Goal: Task Accomplishment & Management: Manage account settings

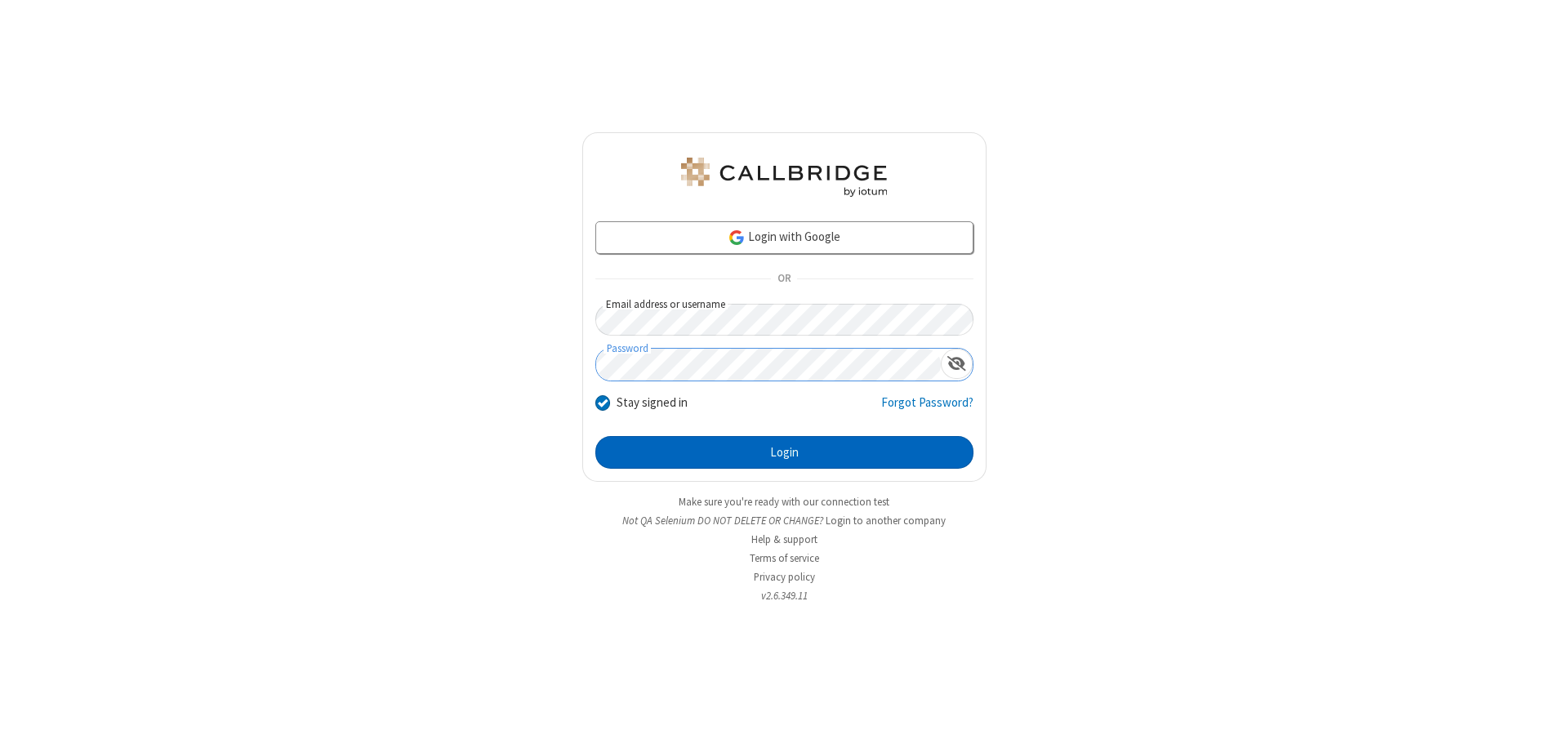
click at [784, 453] on button "Login" at bounding box center [784, 452] width 378 height 32
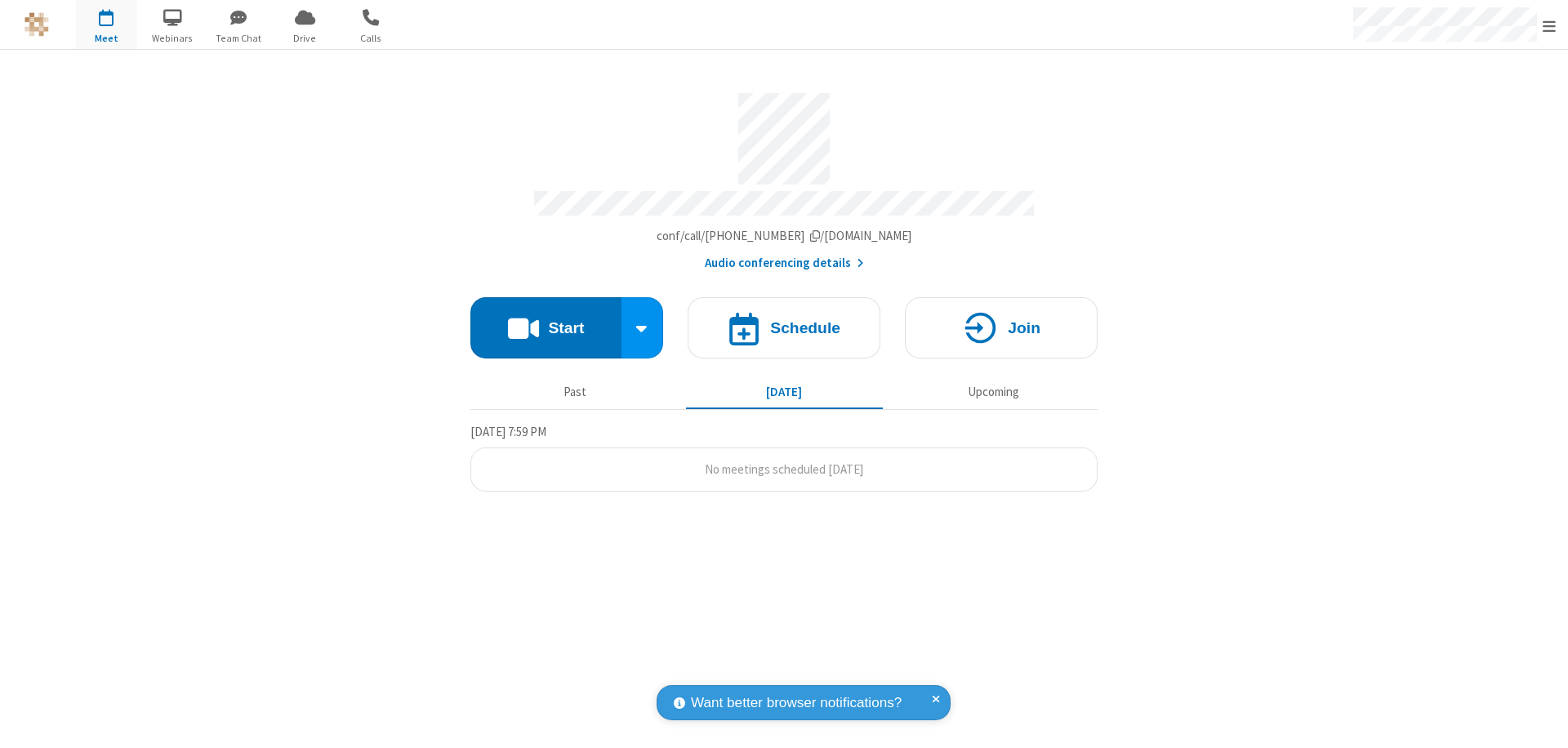
click at [1549, 26] on span "Open menu" at bounding box center [1548, 26] width 13 height 16
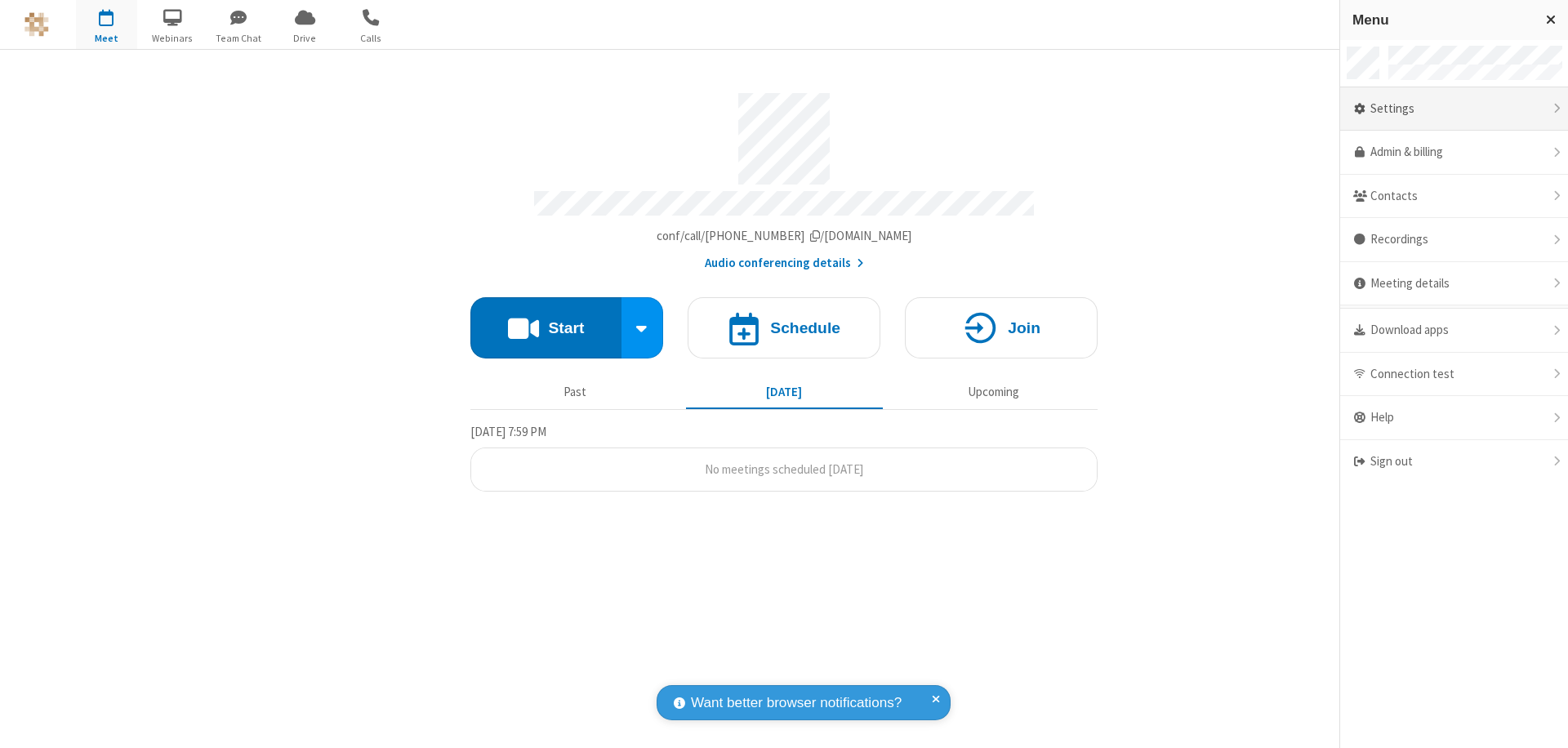
click at [1454, 109] on div "Settings" at bounding box center [1454, 110] width 228 height 44
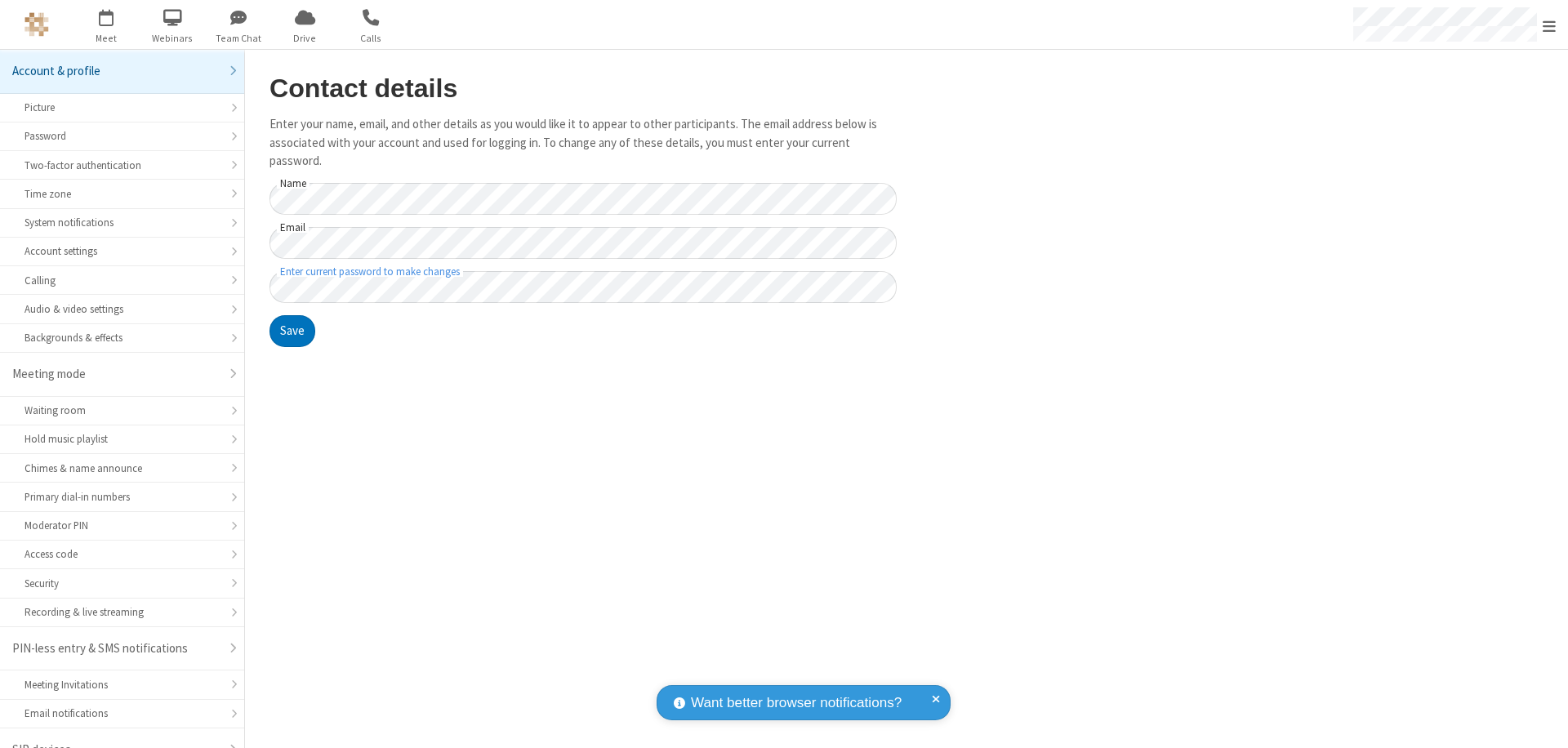
scroll to position [23, 0]
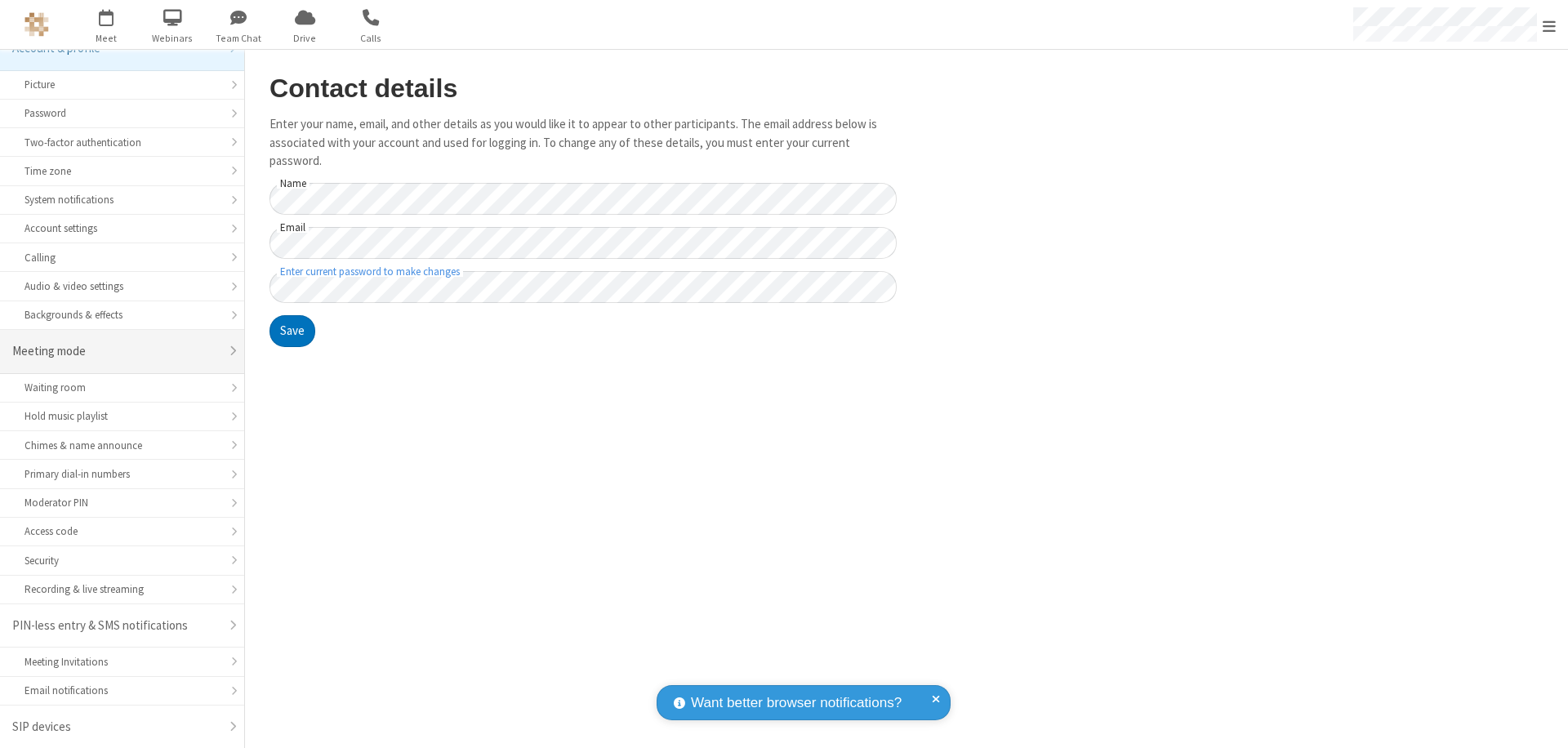
click at [116, 351] on div "Meeting mode" at bounding box center [116, 351] width 208 height 19
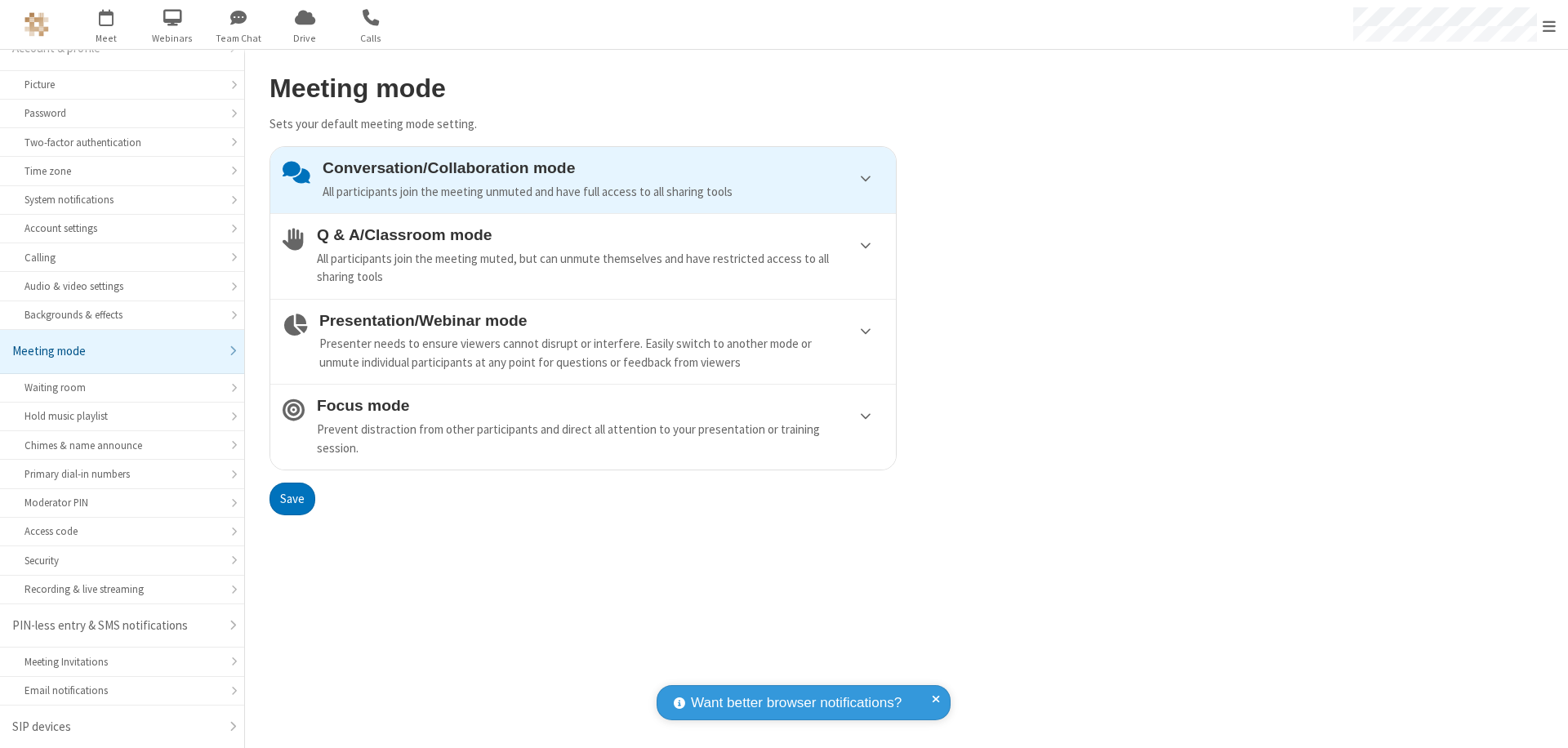
click at [583, 255] on div "All participants join the meeting muted, but can unmute themselves and have res…" at bounding box center [600, 268] width 567 height 37
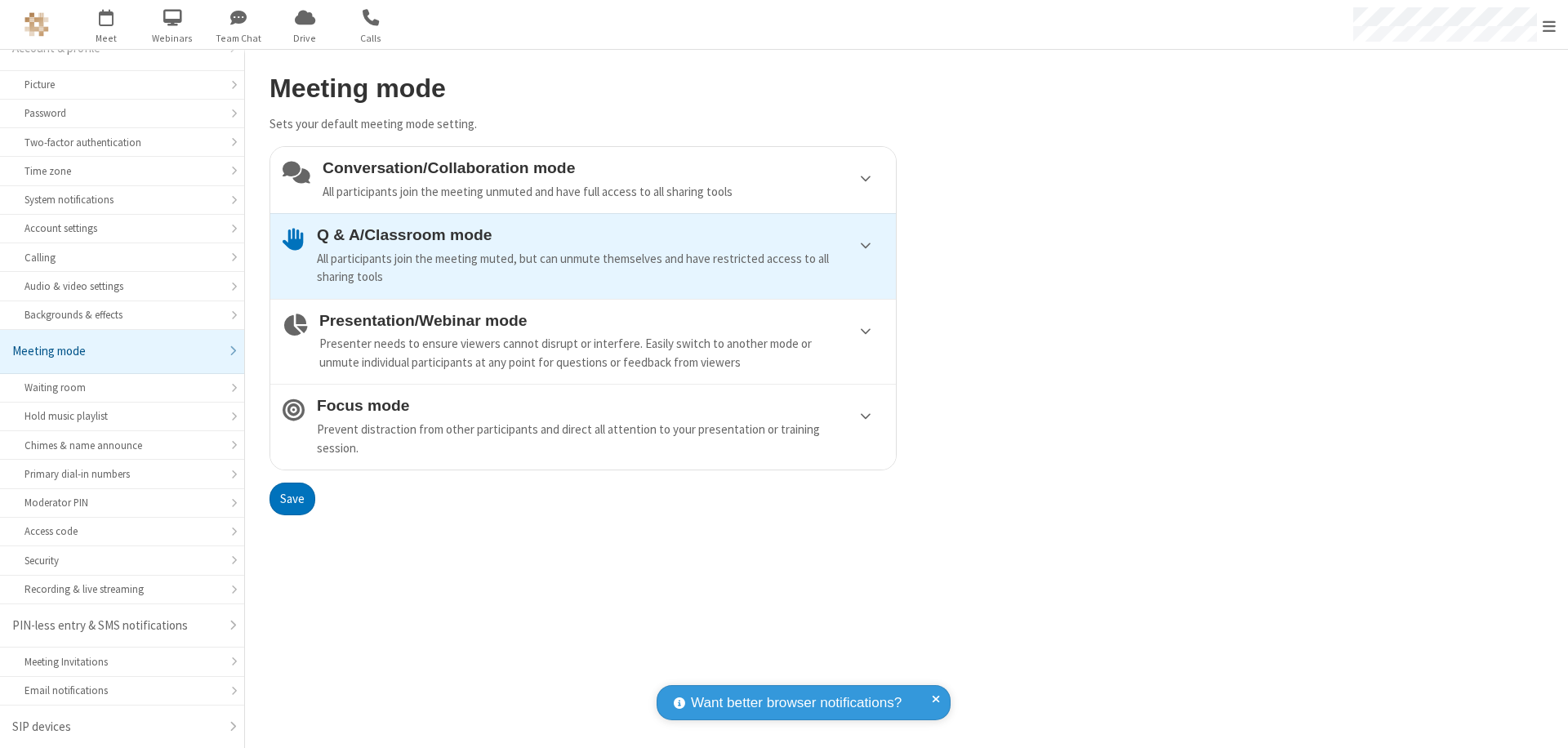
click at [292, 498] on button "Save" at bounding box center [293, 499] width 46 height 32
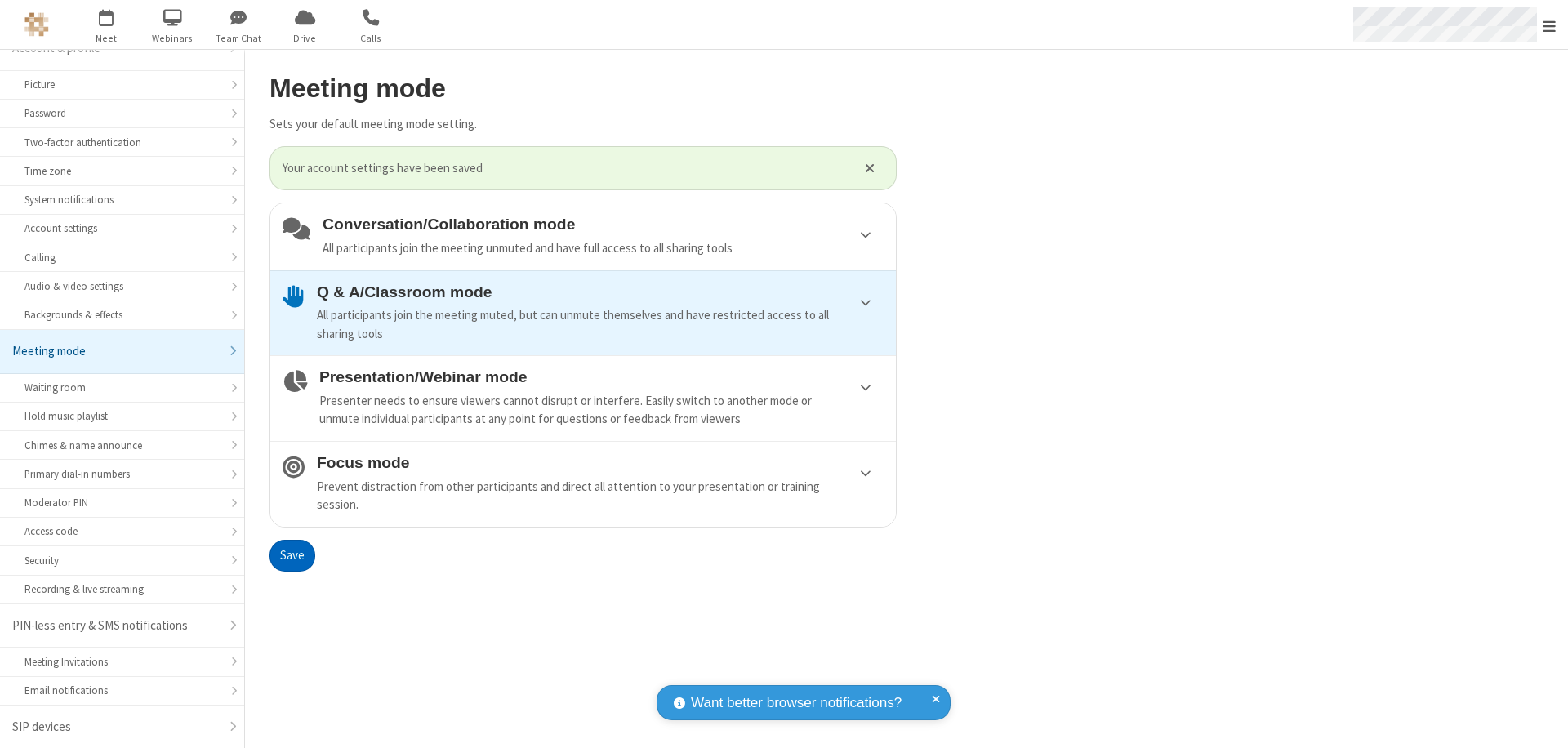
click at [1549, 25] on span "Open menu" at bounding box center [1548, 26] width 13 height 16
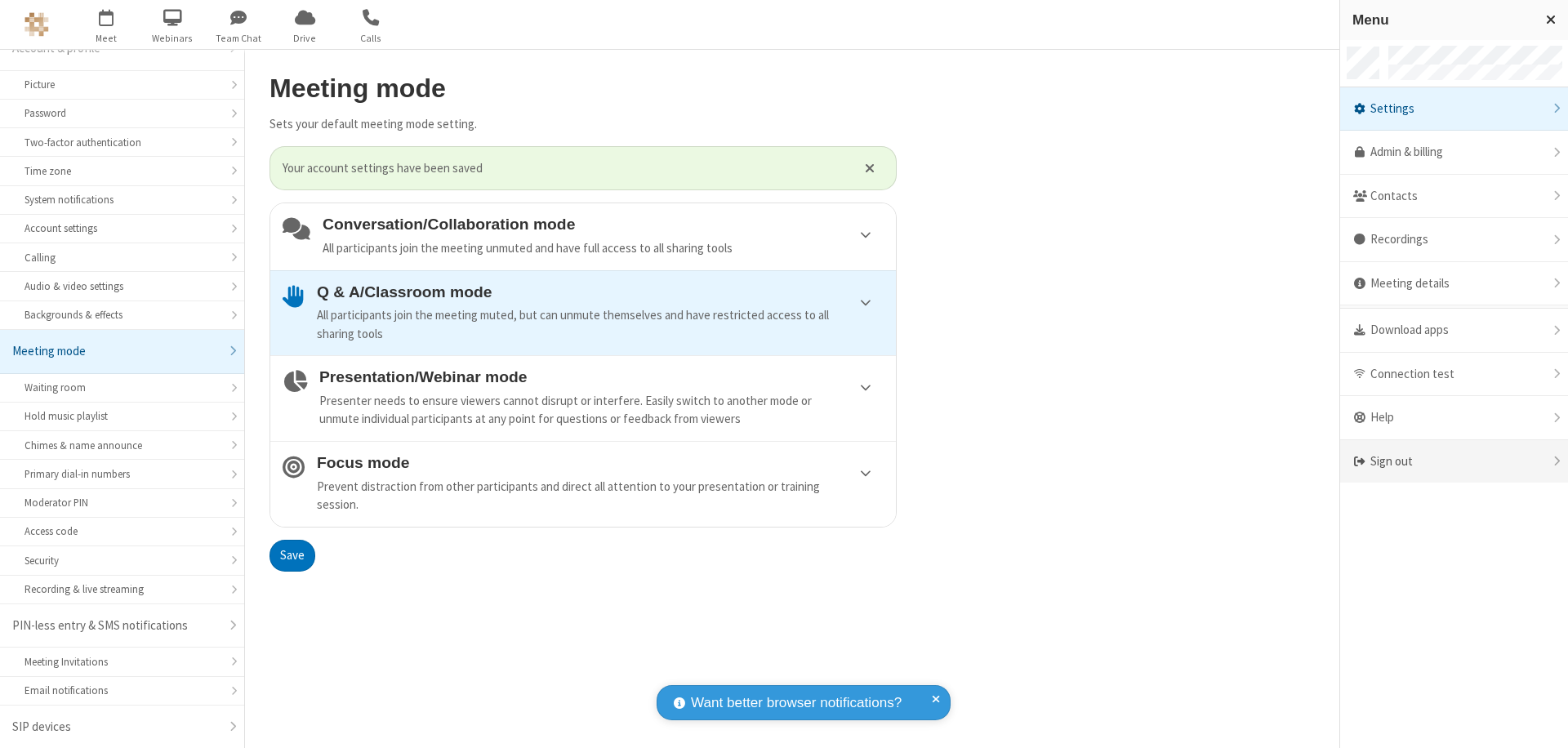
click at [1454, 461] on div "Sign out" at bounding box center [1454, 461] width 228 height 43
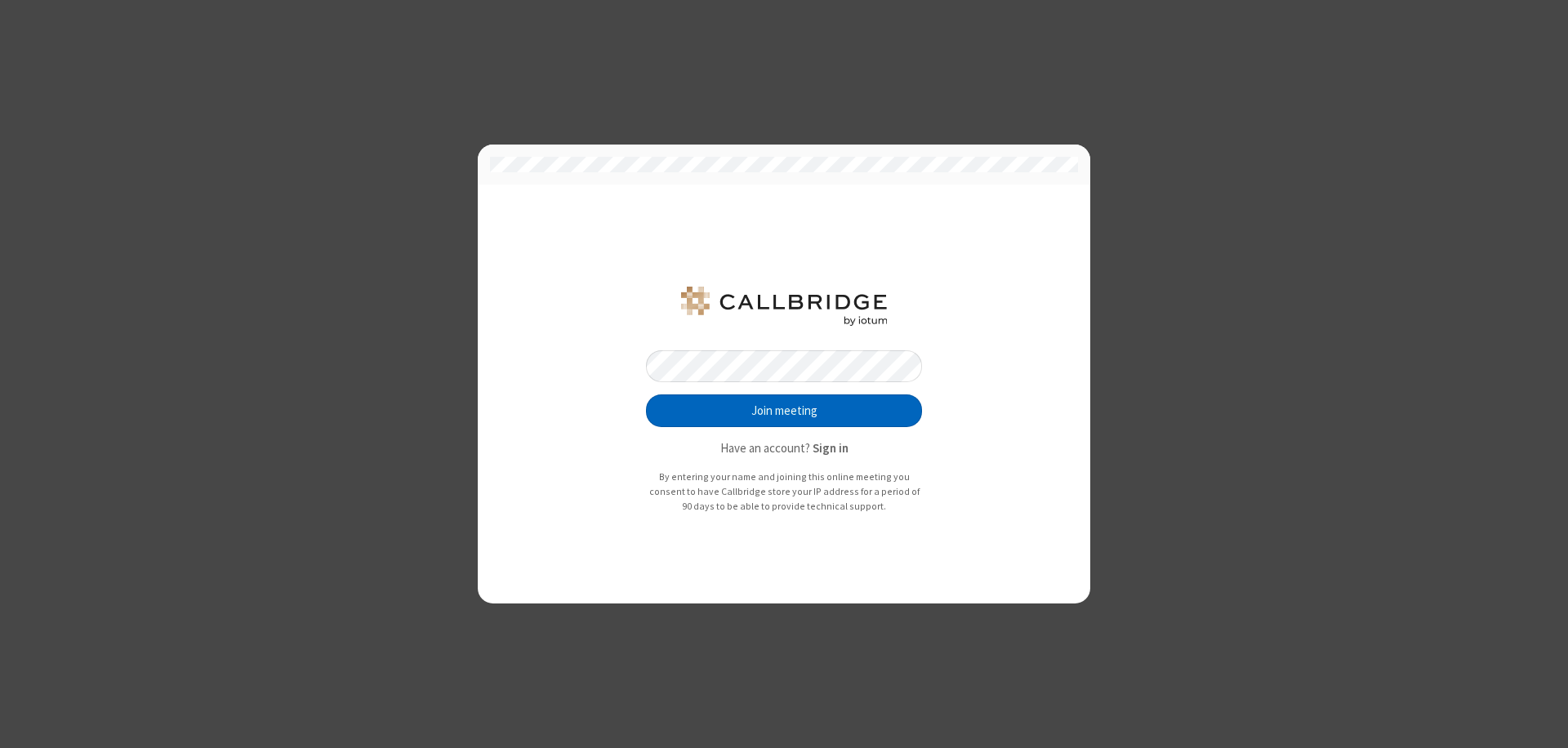
click at [784, 411] on button "Join meeting" at bounding box center [784, 410] width 276 height 32
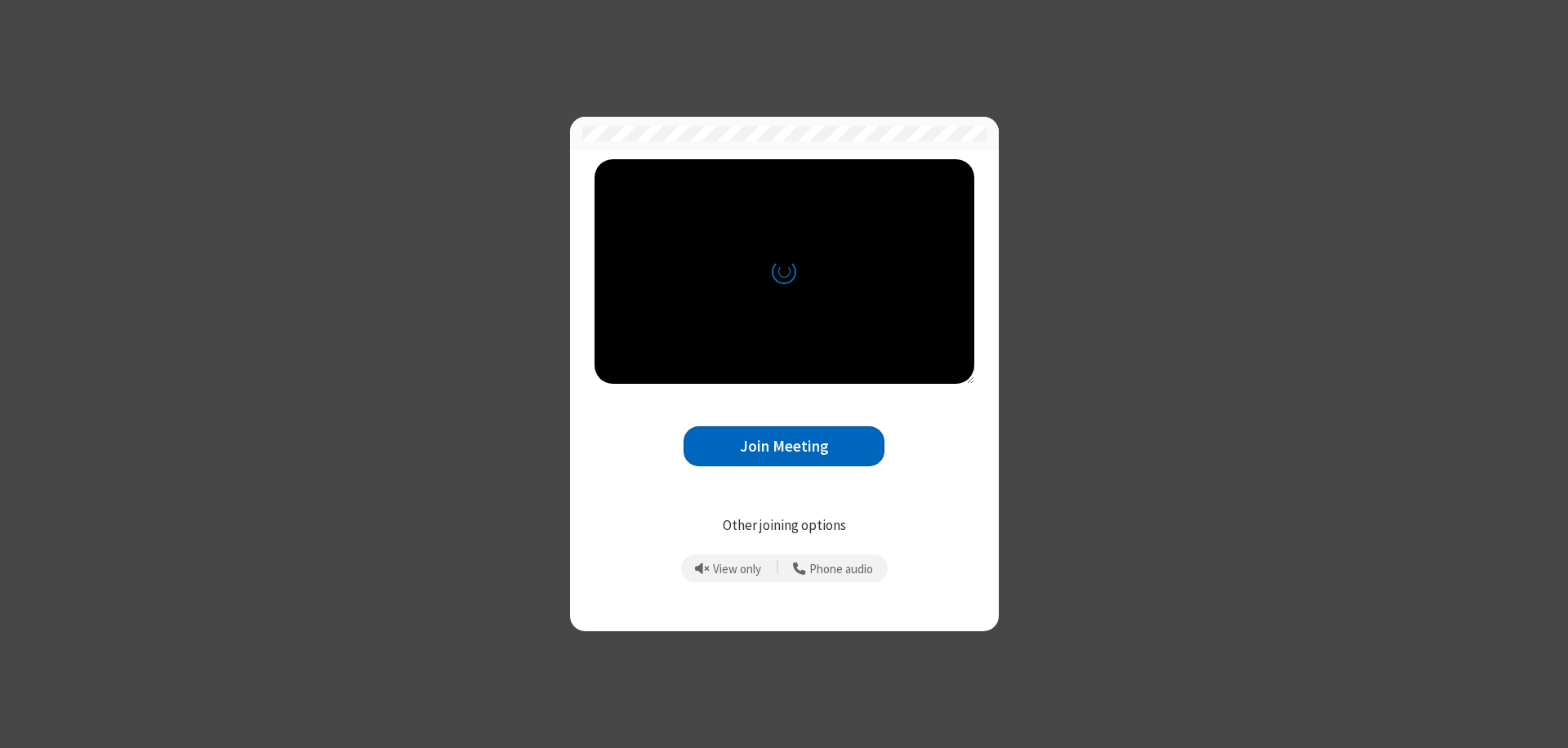
click at [784, 446] on button "Join Meeting" at bounding box center [784, 446] width 201 height 40
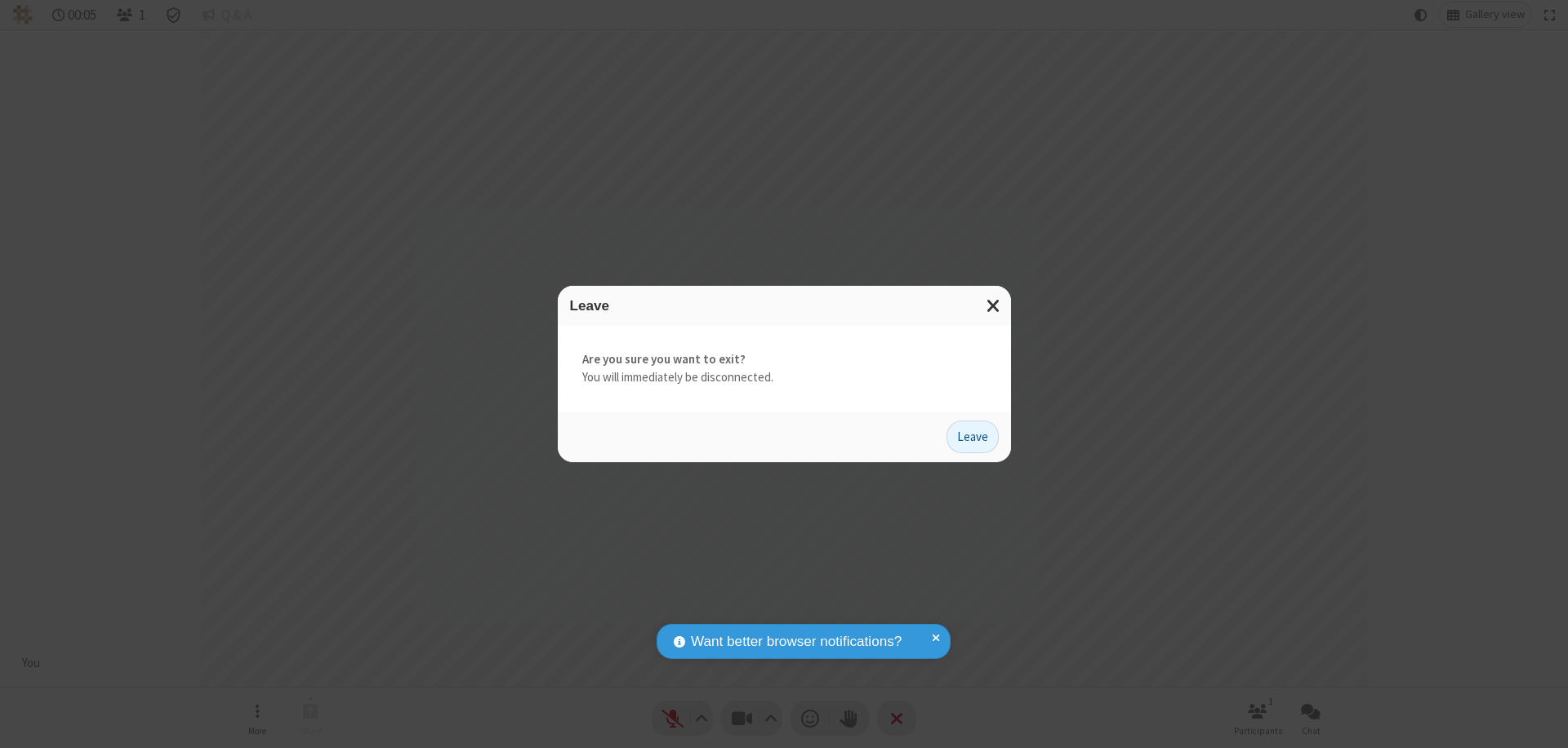
click at [973, 436] on button "Leave" at bounding box center [972, 437] width 52 height 32
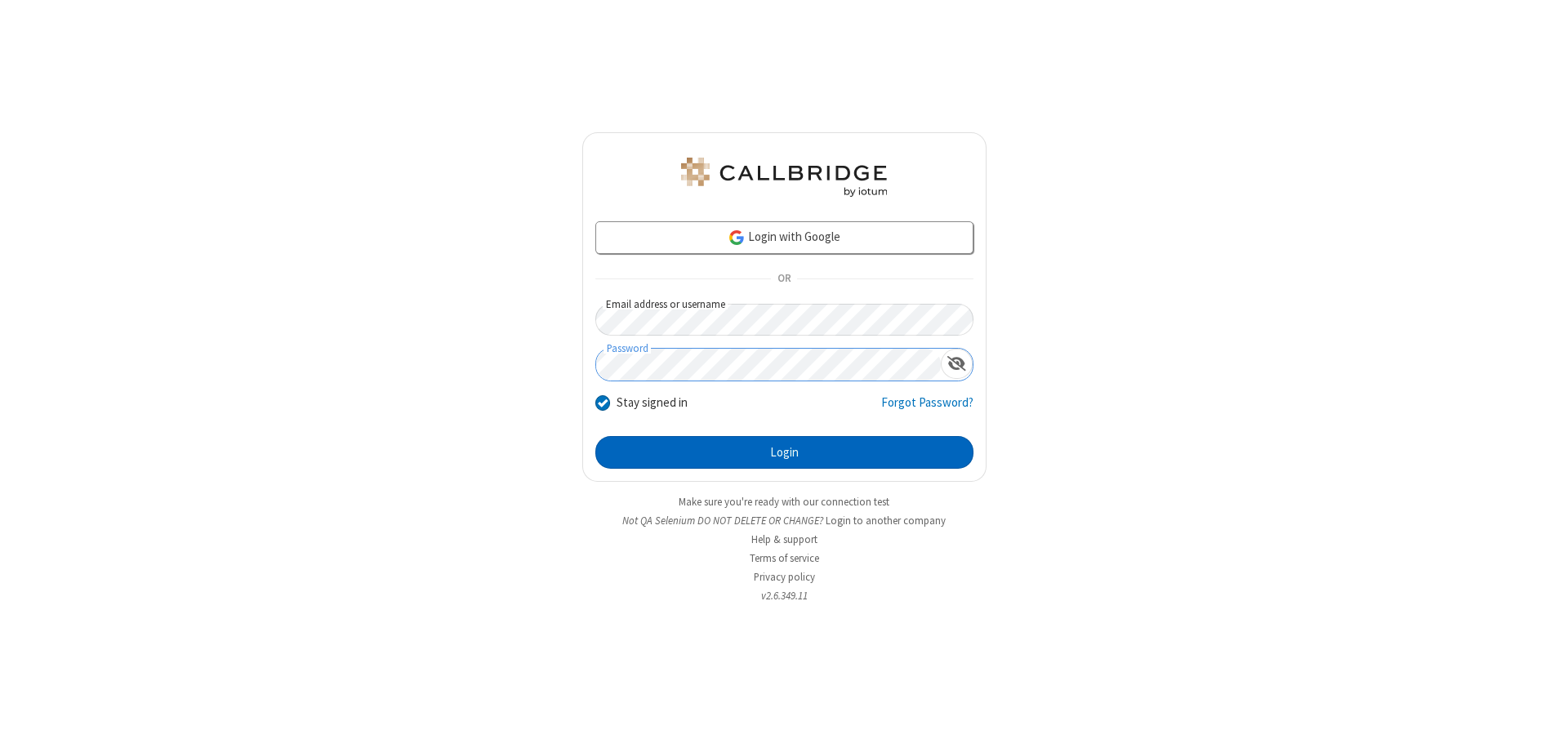
click at [784, 453] on button "Login" at bounding box center [784, 452] width 378 height 32
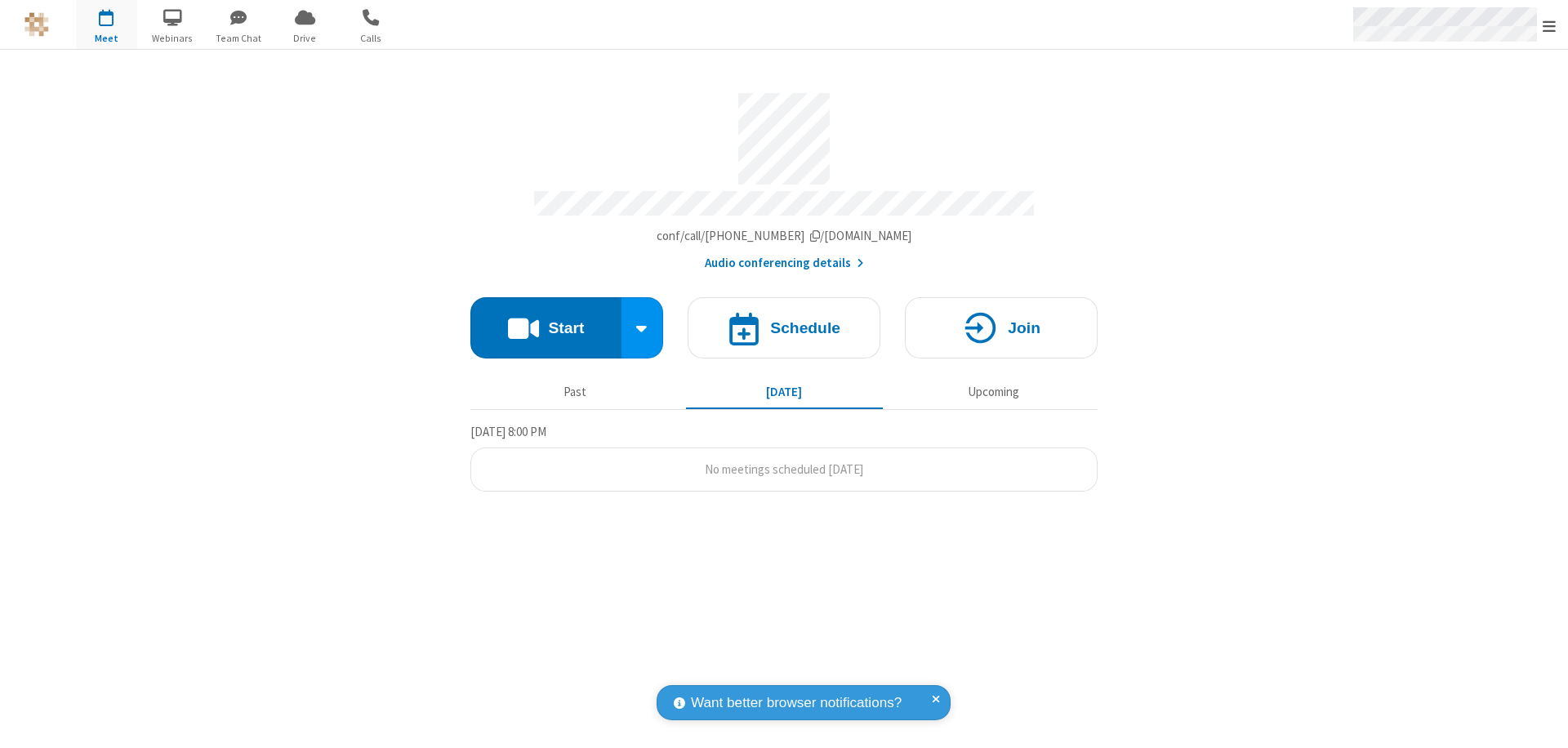
click at [1549, 26] on span "Open menu" at bounding box center [1548, 26] width 13 height 16
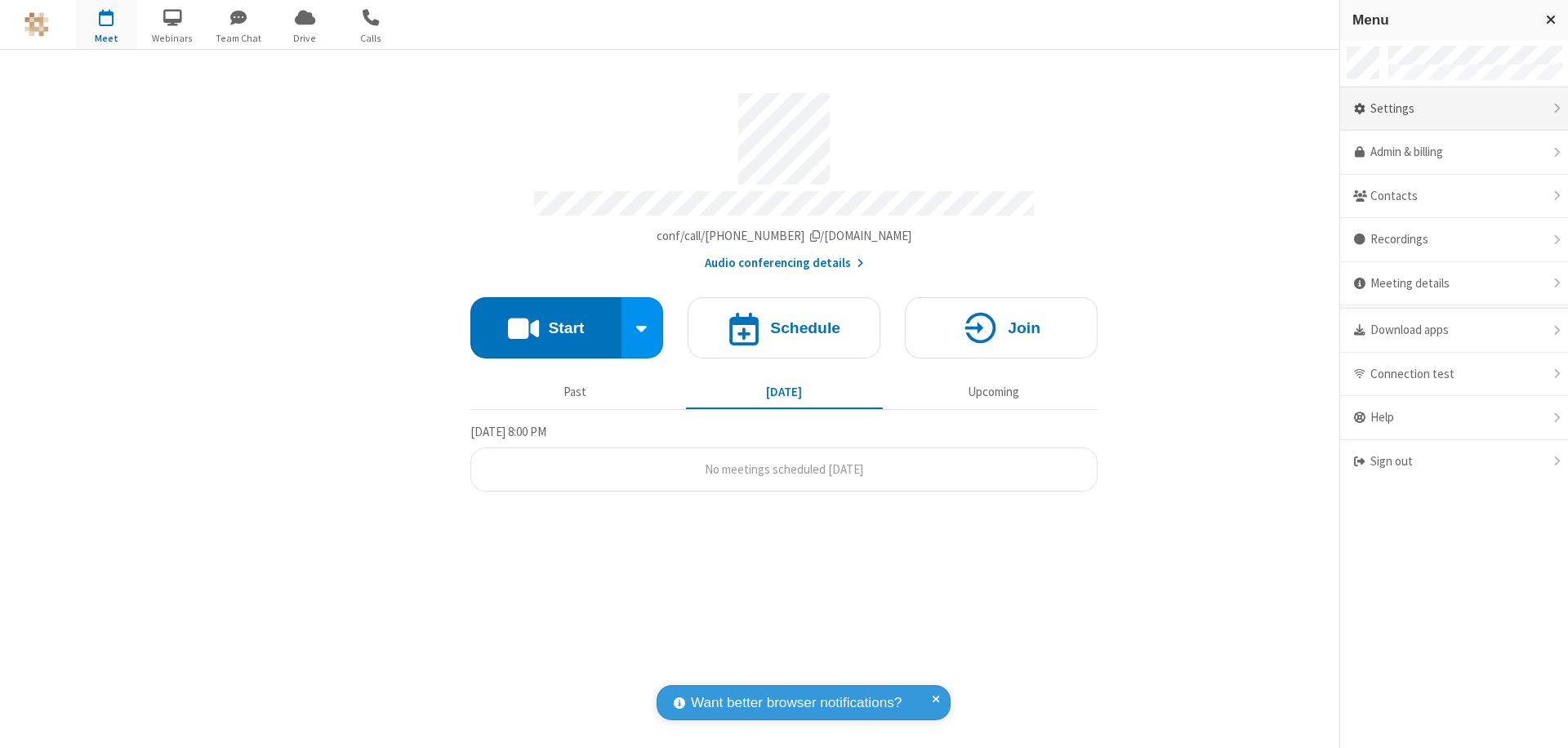
click at [1454, 109] on div "Settings" at bounding box center [1454, 110] width 228 height 44
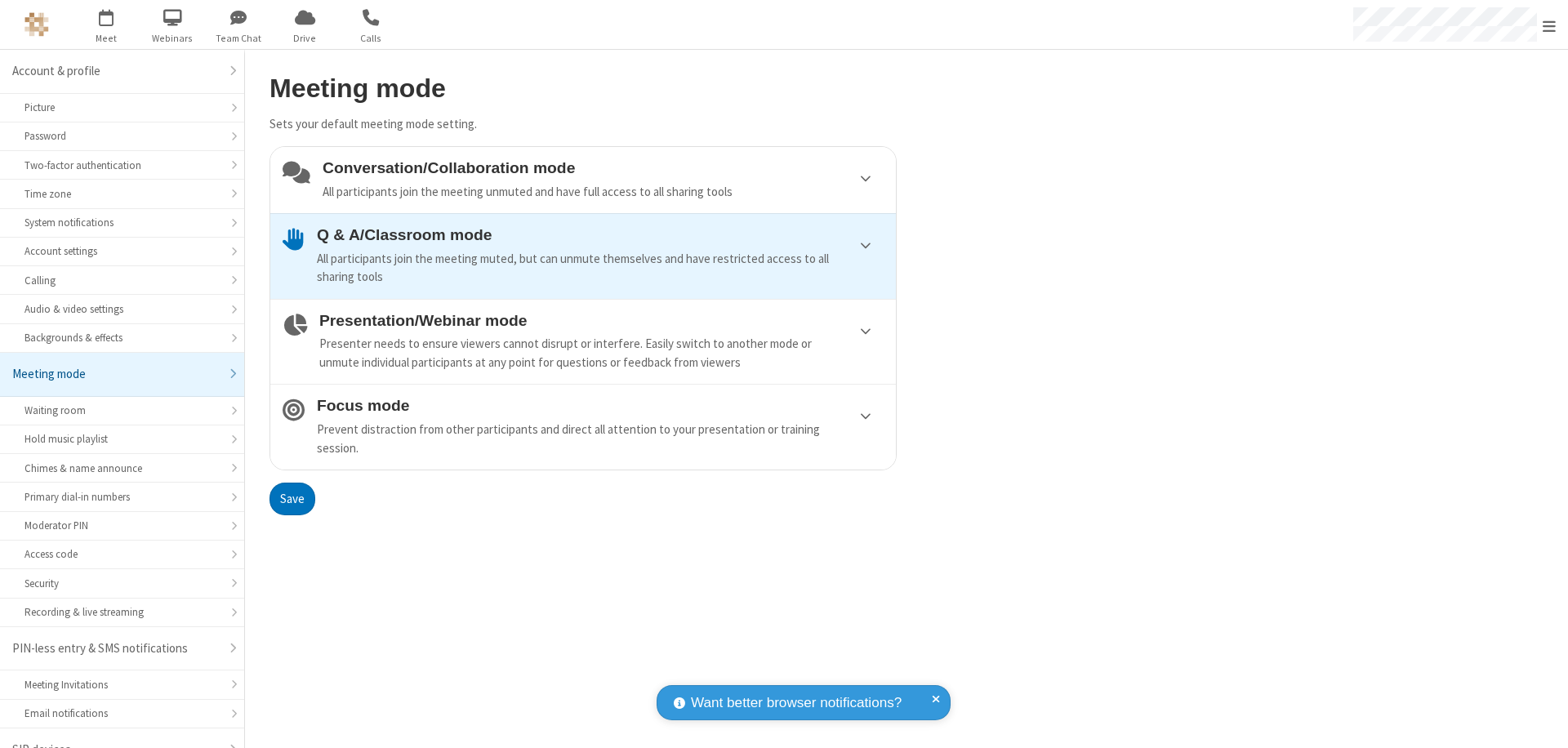
scroll to position [23, 0]
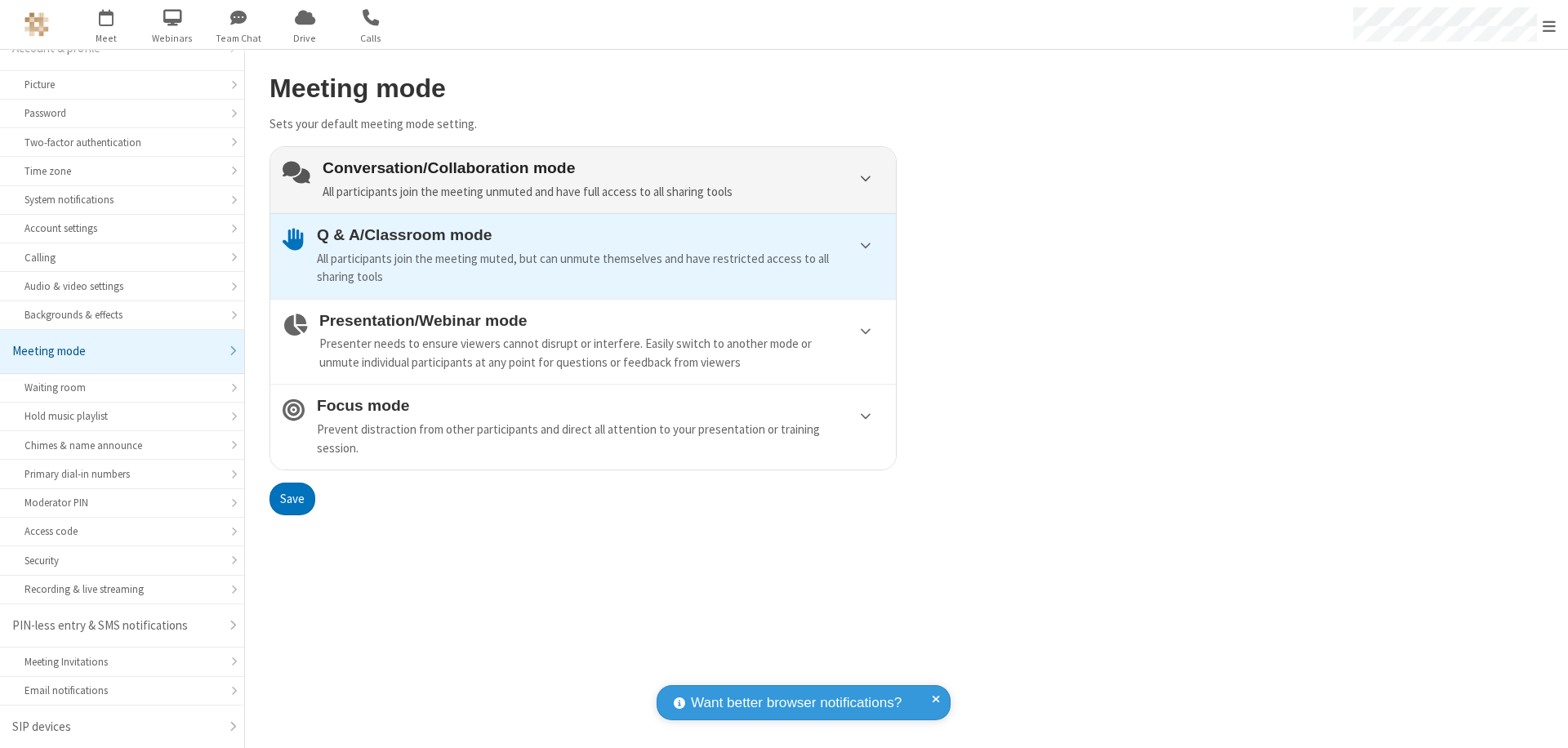
click at [583, 180] on div "Conversation/Collaboration mode All participants join the meeting unmuted and h…" at bounding box center [603, 180] width 561 height 42
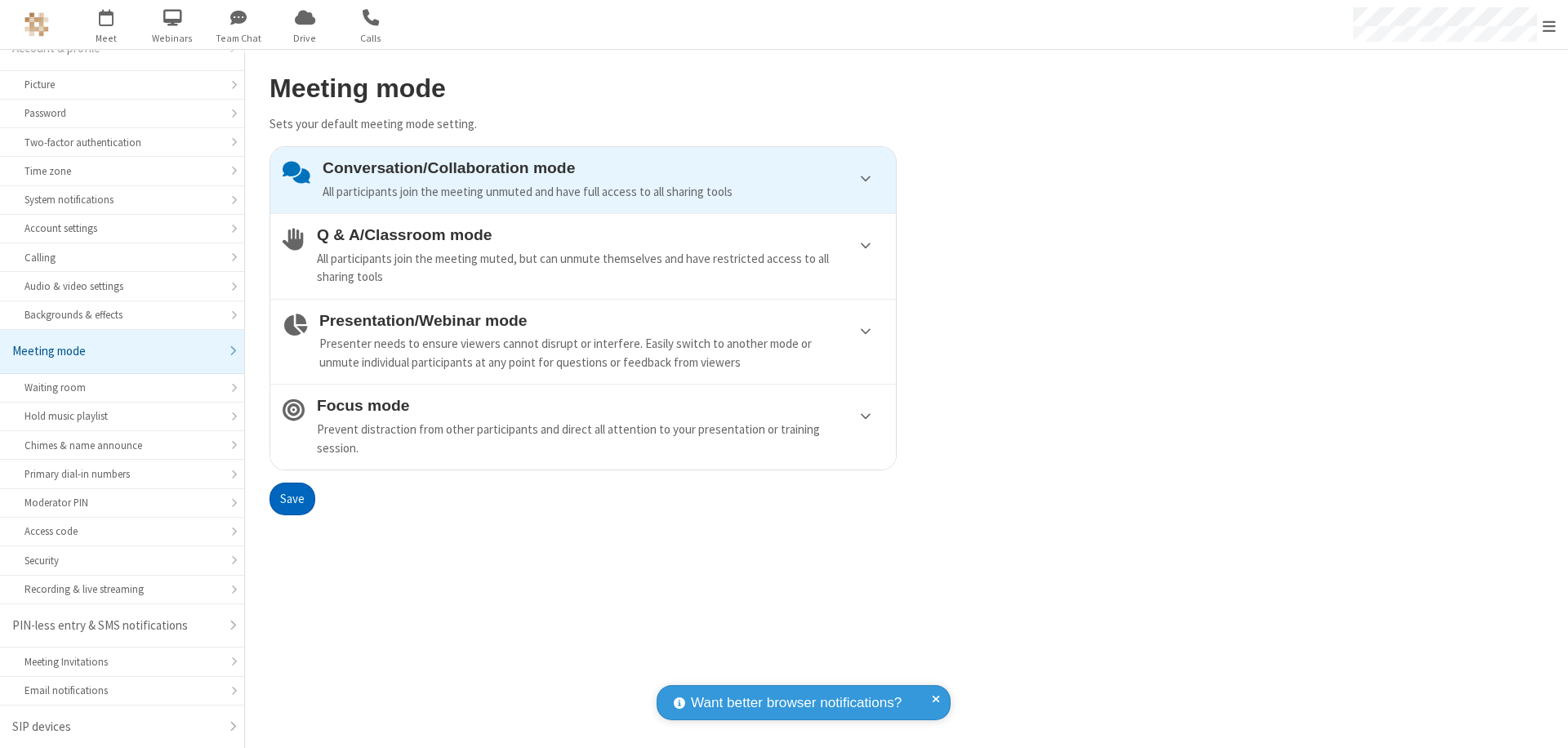
click at [292, 498] on button "Save" at bounding box center [293, 499] width 46 height 32
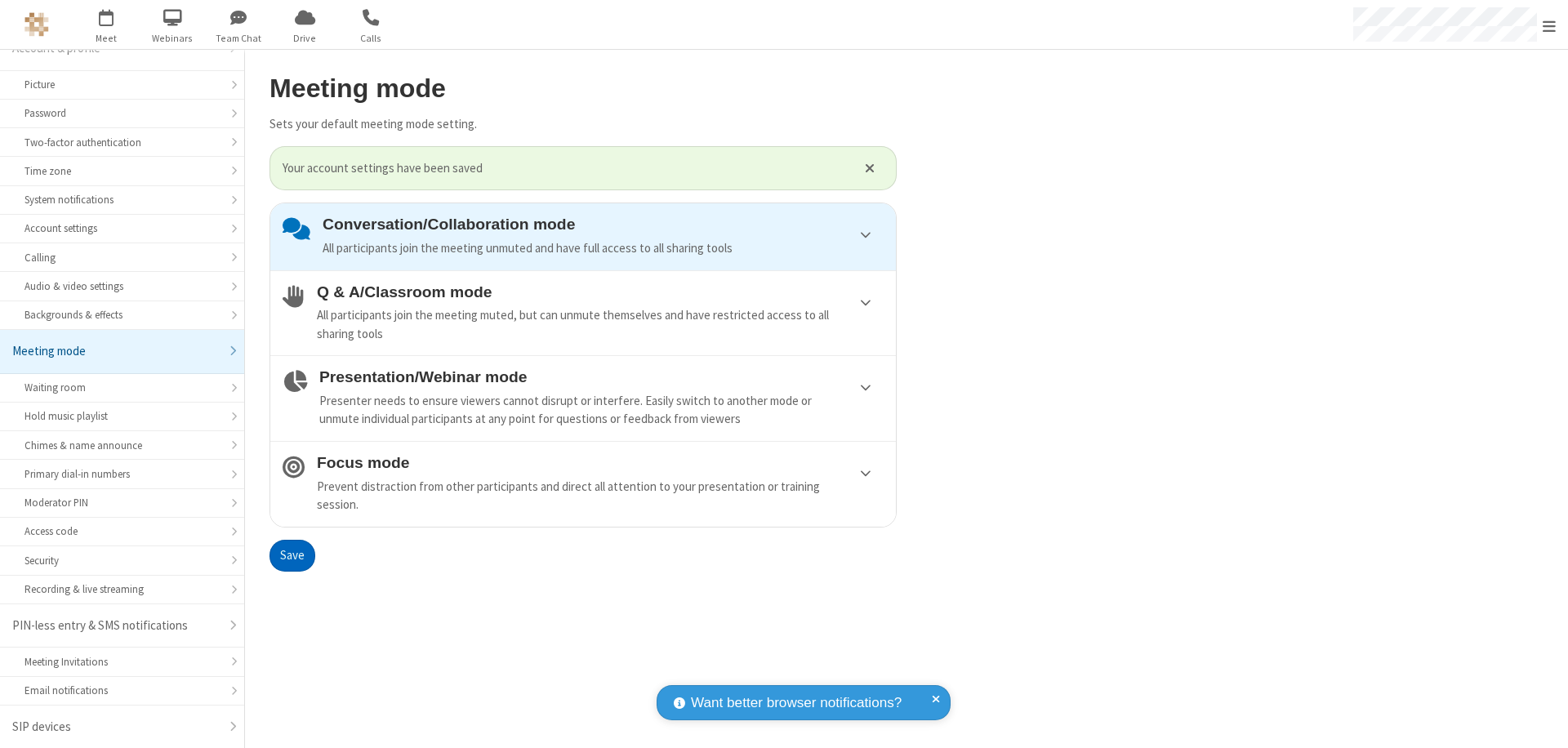
click at [1549, 25] on span "Open menu" at bounding box center [1548, 26] width 13 height 16
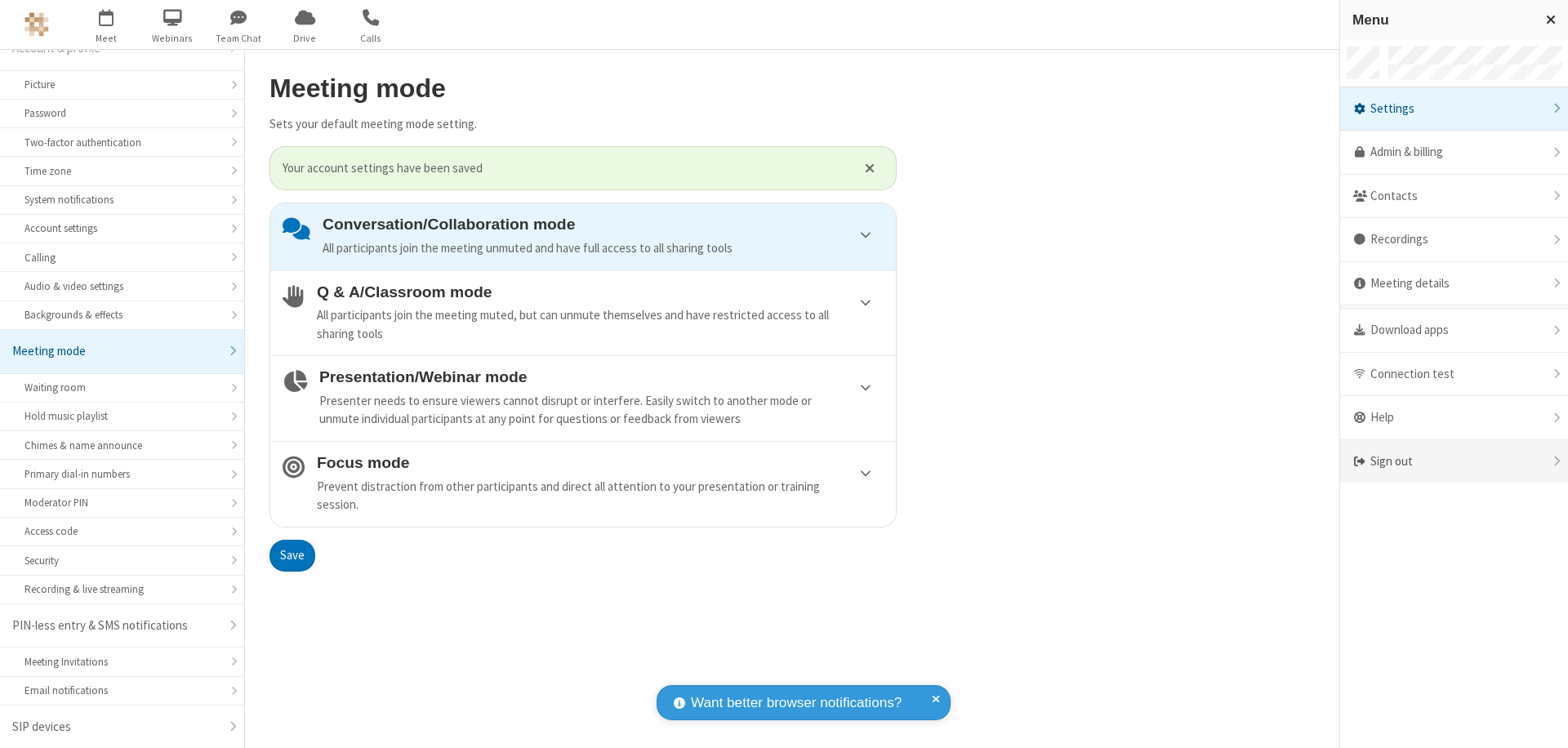
click at [1454, 461] on div "Sign out" at bounding box center [1454, 461] width 228 height 43
